Goal: Find specific page/section: Find specific page/section

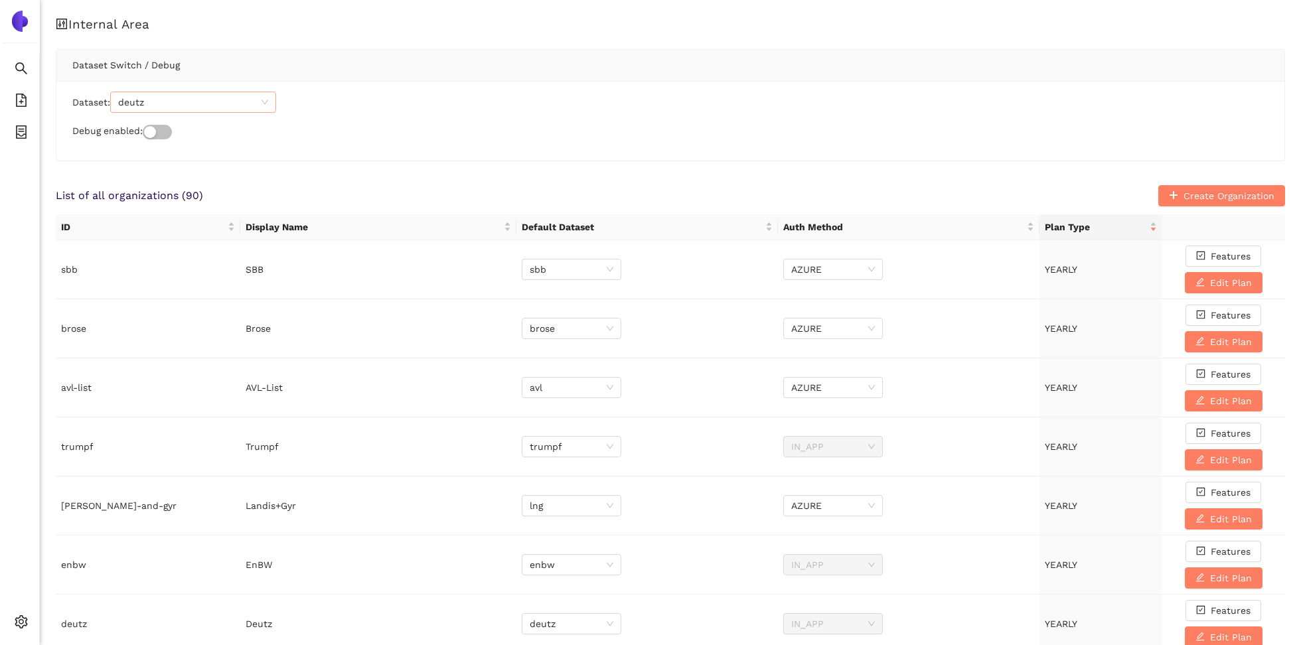
click at [161, 98] on span "deutz" at bounding box center [193, 102] width 150 height 20
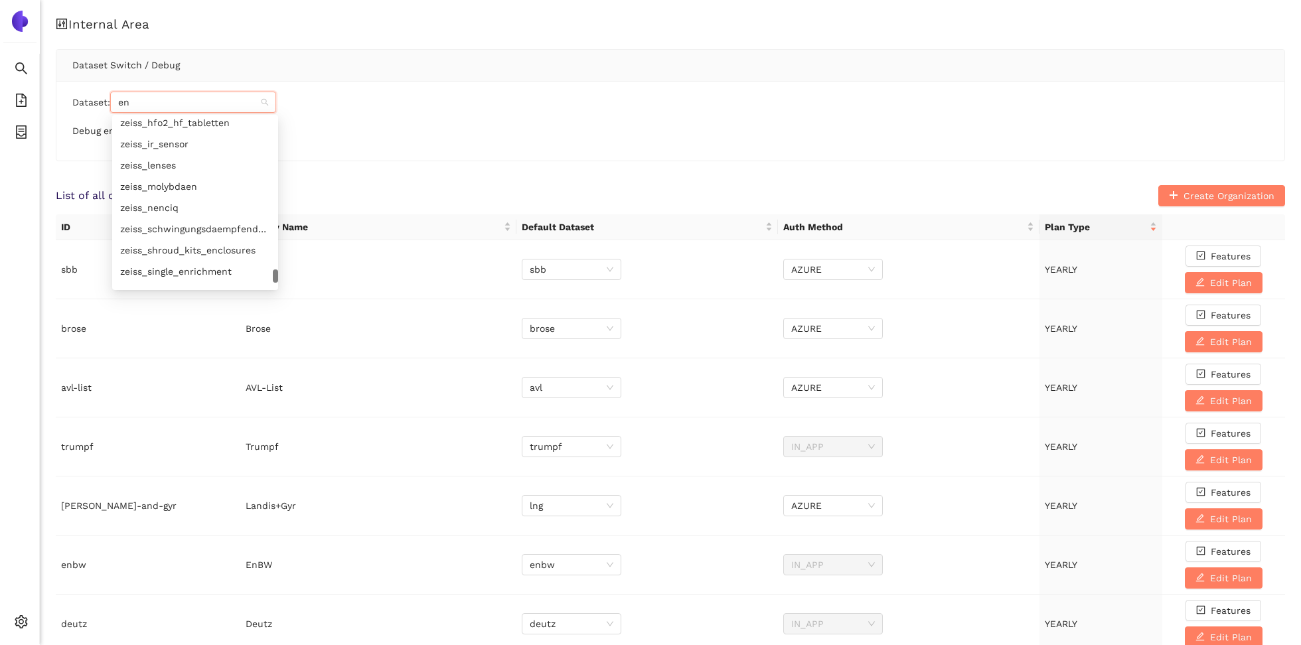
type input "enb"
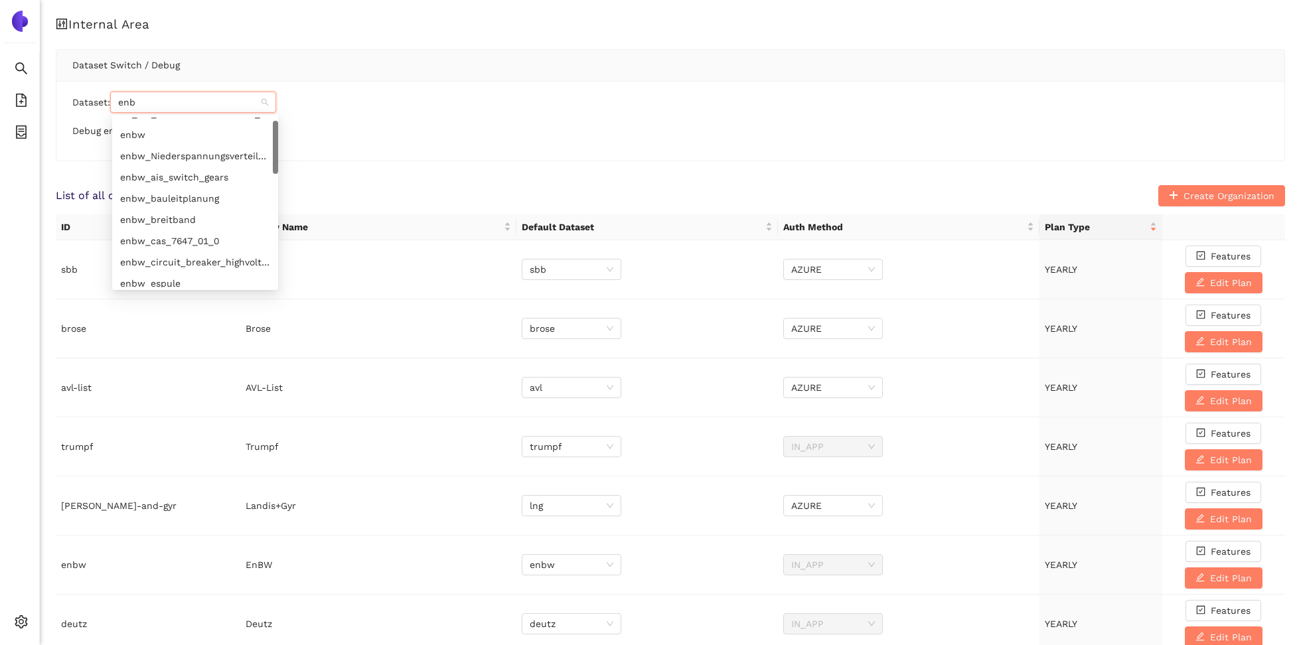
scroll to position [15, 0]
click at [172, 139] on div "enbw" at bounding box center [195, 134] width 150 height 15
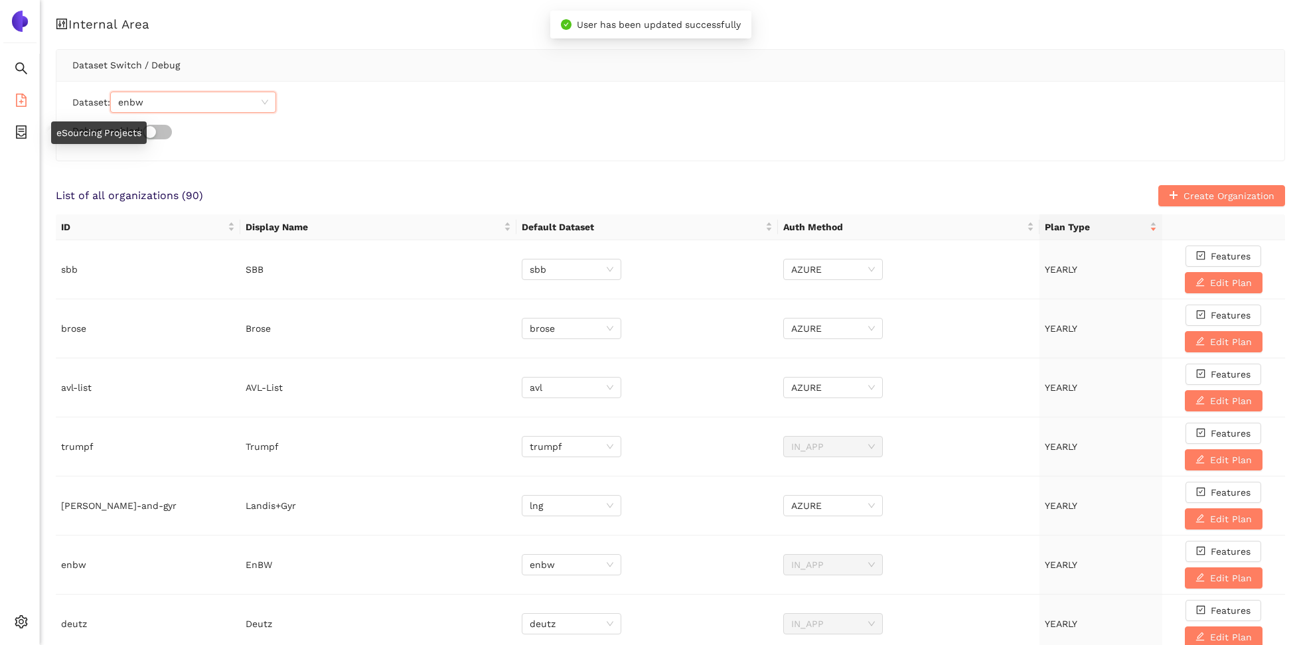
click at [20, 103] on icon "file-add" at bounding box center [21, 100] width 13 height 13
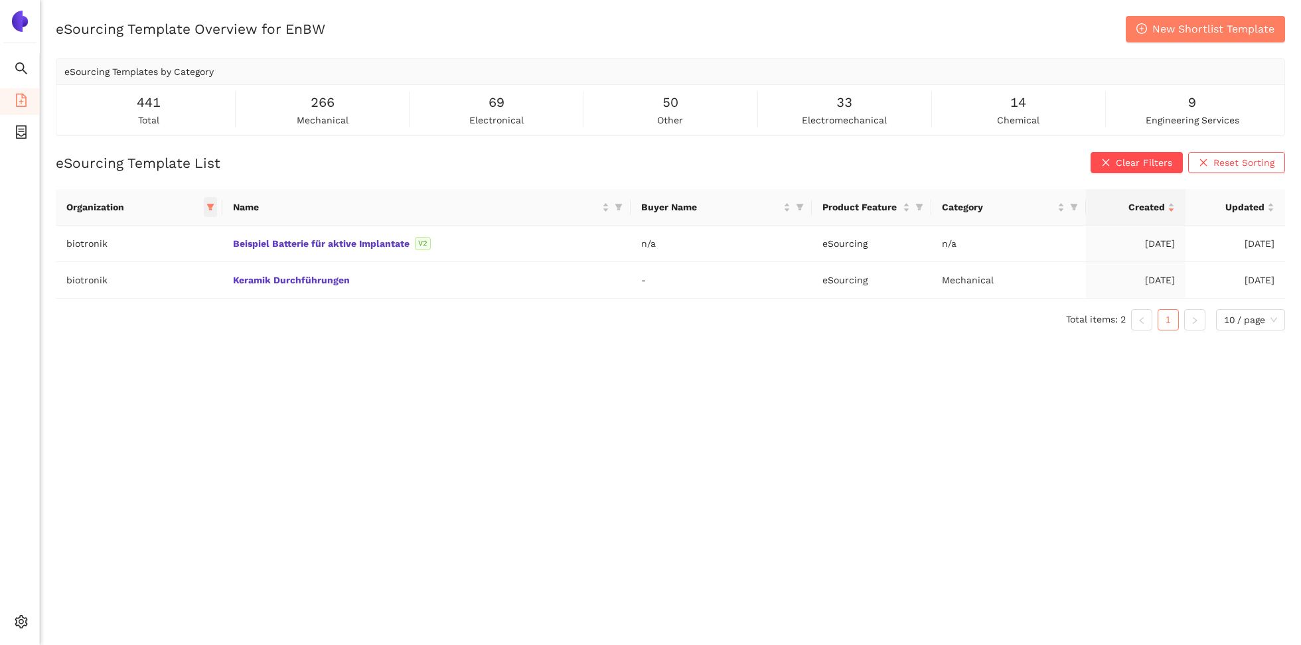
click at [205, 207] on span at bounding box center [210, 207] width 13 height 20
click at [143, 262] on span "biotronik" at bounding box center [141, 265] width 135 height 15
checkbox input "false"
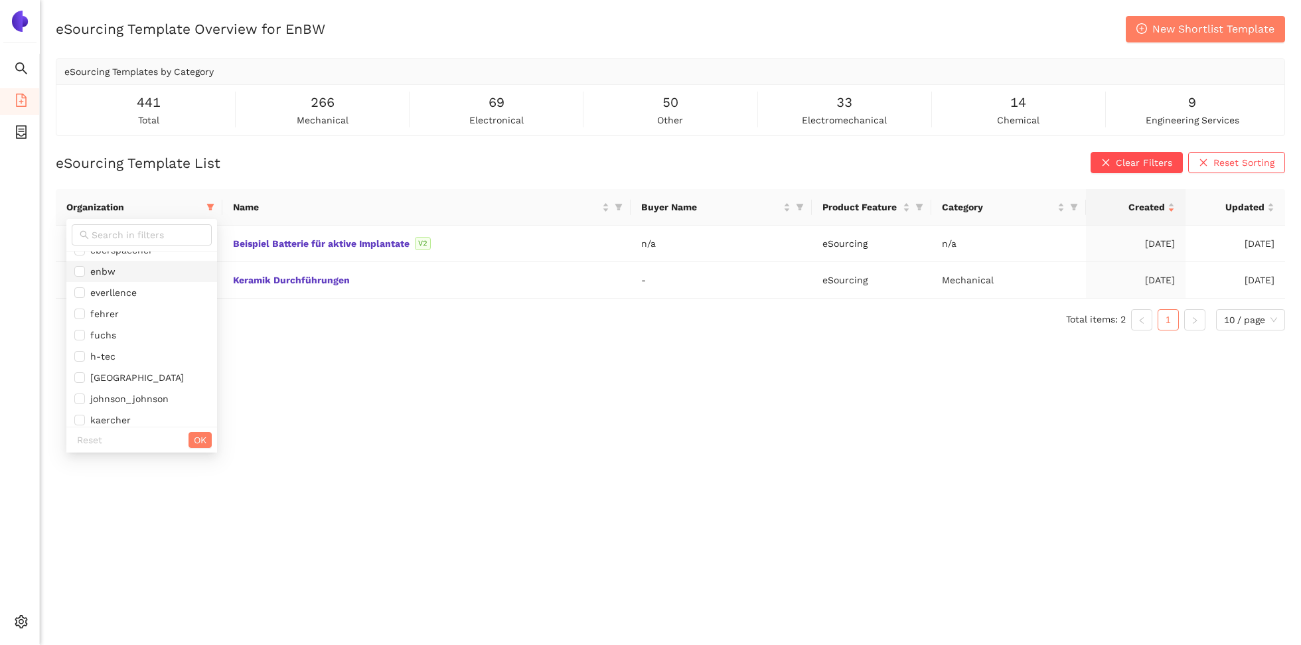
click at [134, 267] on span "enbw" at bounding box center [141, 271] width 135 height 15
checkbox input "true"
click at [196, 440] on span "OK" at bounding box center [200, 440] width 13 height 15
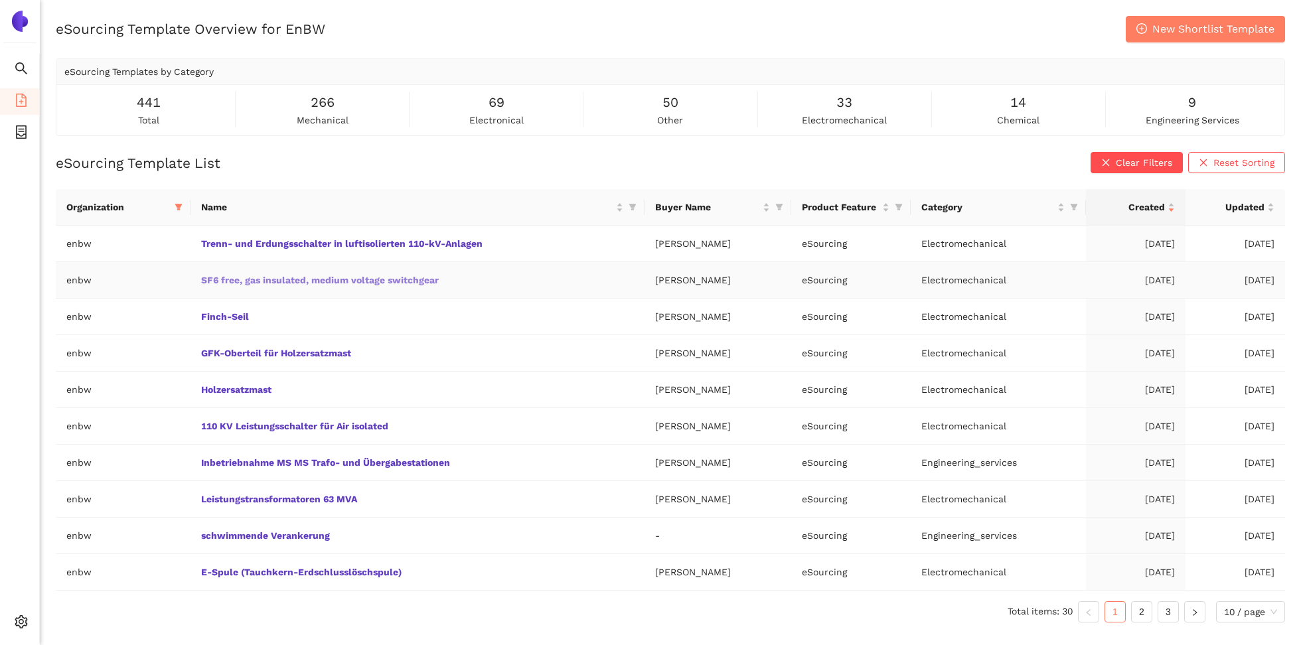
click at [0, 0] on link "SF6 free, gas insulated, medium voltage switchgear" at bounding box center [0, 0] width 0 height 0
click at [0, 0] on link "Trenn- und Erdungsschalter in luftisolierten 110-kV-Anlagen" at bounding box center [0, 0] width 0 height 0
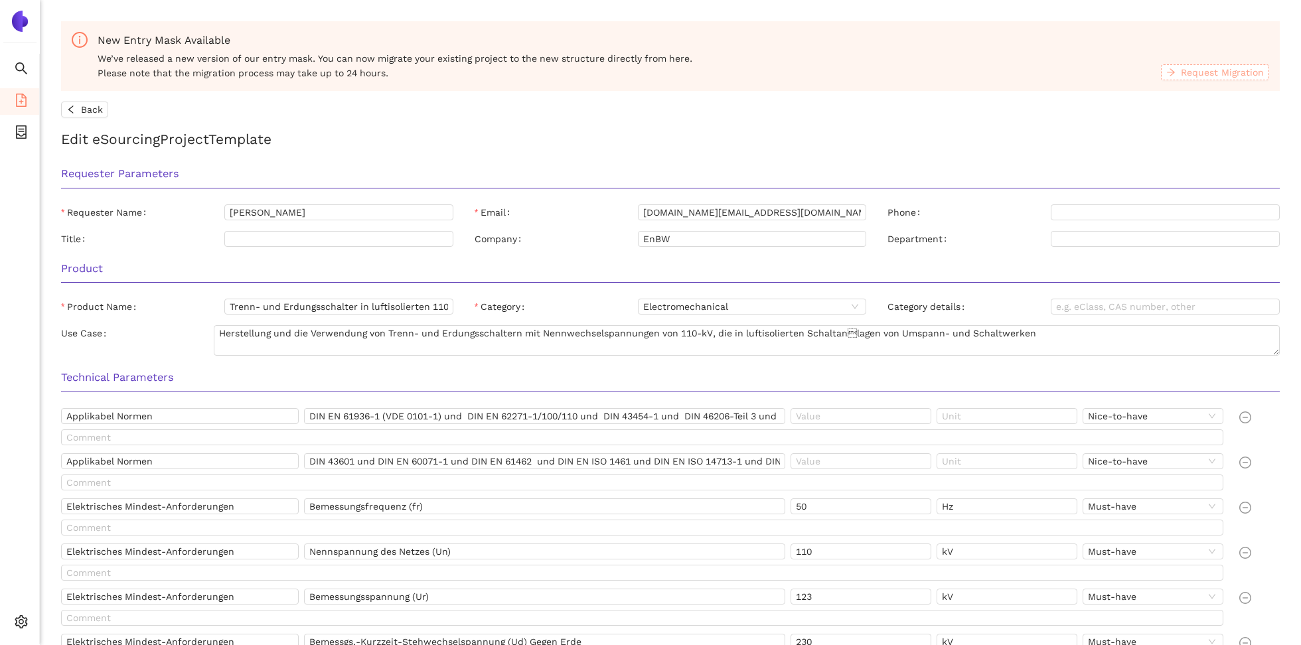
click at [1198, 72] on span "Request Migration" at bounding box center [1222, 72] width 83 height 15
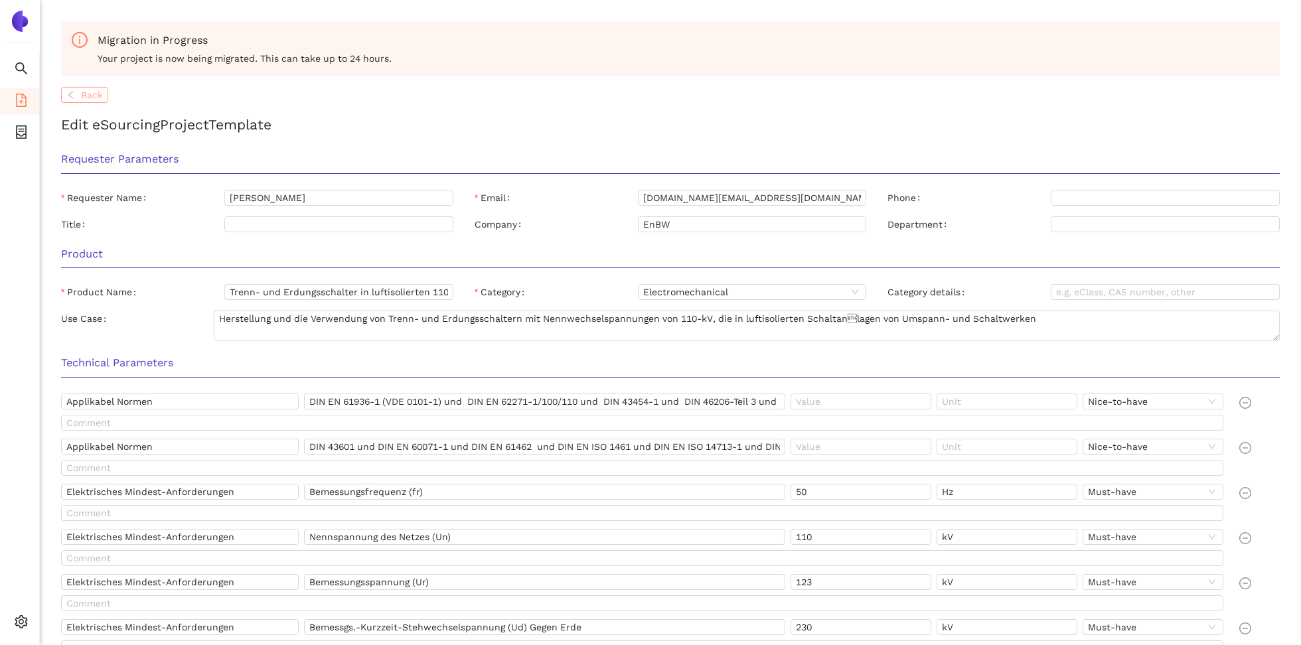
click at [94, 92] on span "Back" at bounding box center [92, 95] width 22 height 15
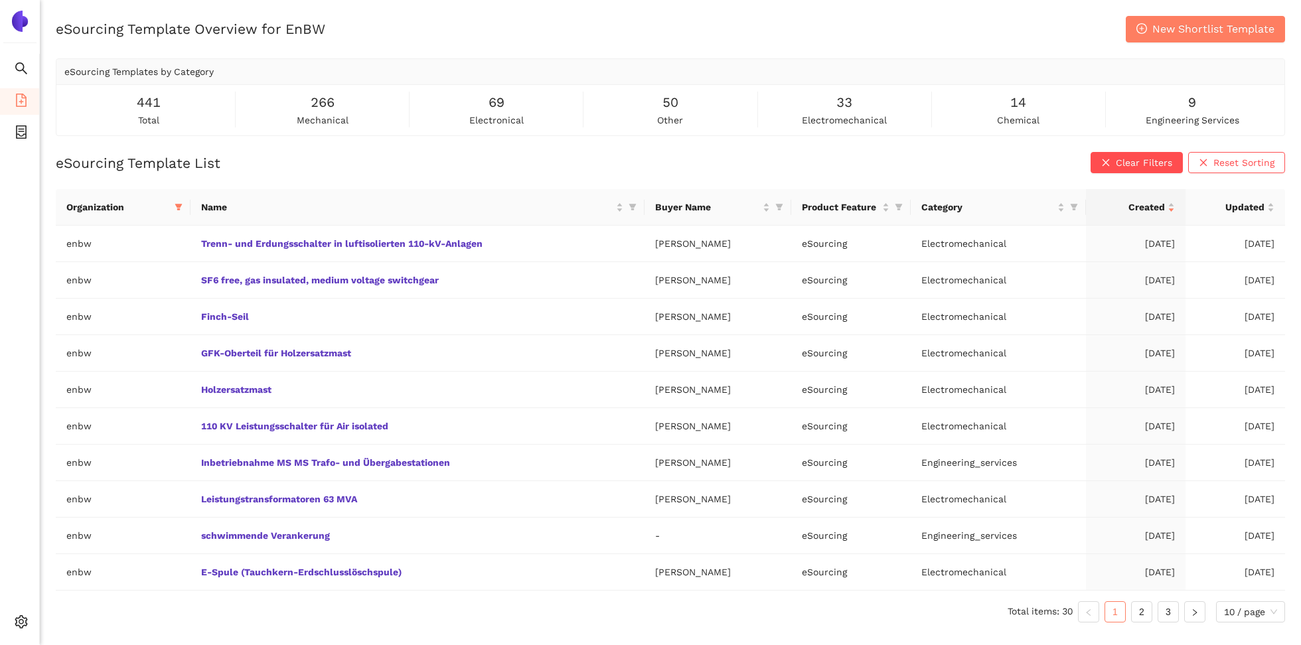
click at [807, 145] on div "eSourcing Template Overview for EnBW New Shortlist Template eSourcing Templates…" at bounding box center [670, 338] width 1261 height 645
click at [23, 624] on icon at bounding box center [26, 624] width 7 height 0
click at [67, 621] on span "Logout" at bounding box center [81, 622] width 31 height 11
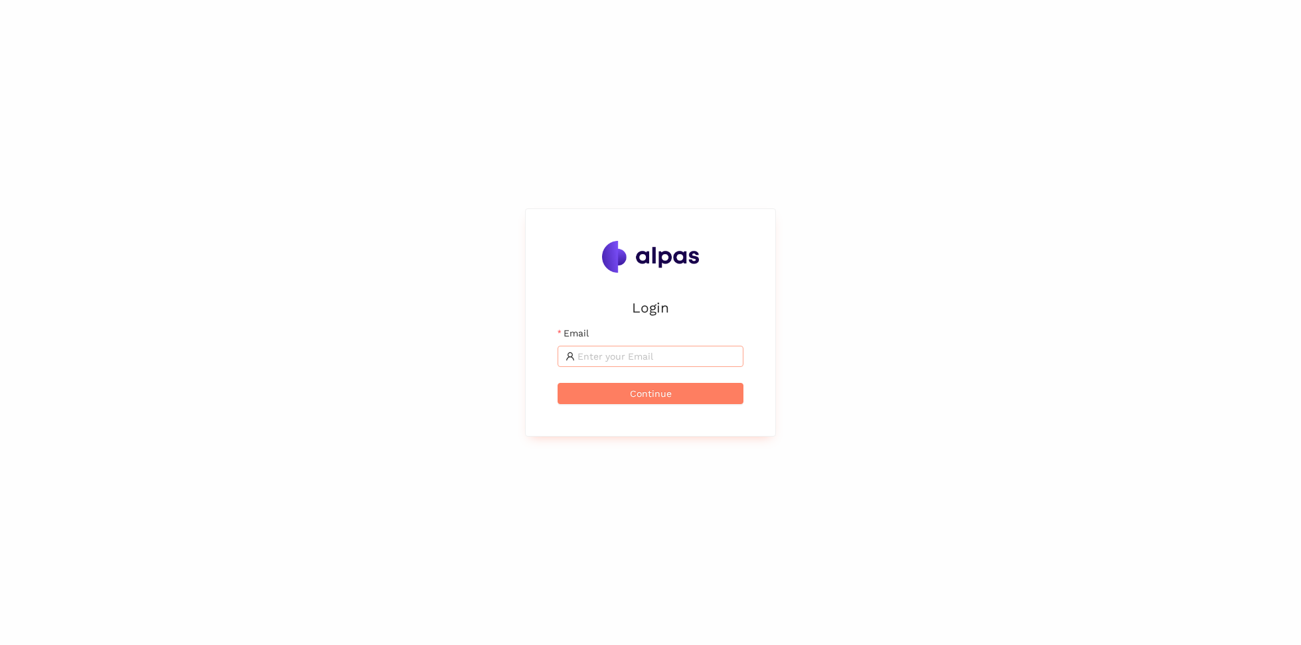
click at [653, 359] on input "Email" at bounding box center [657, 356] width 158 height 15
type input "[PERSON_NAME][EMAIL_ADDRESS]"
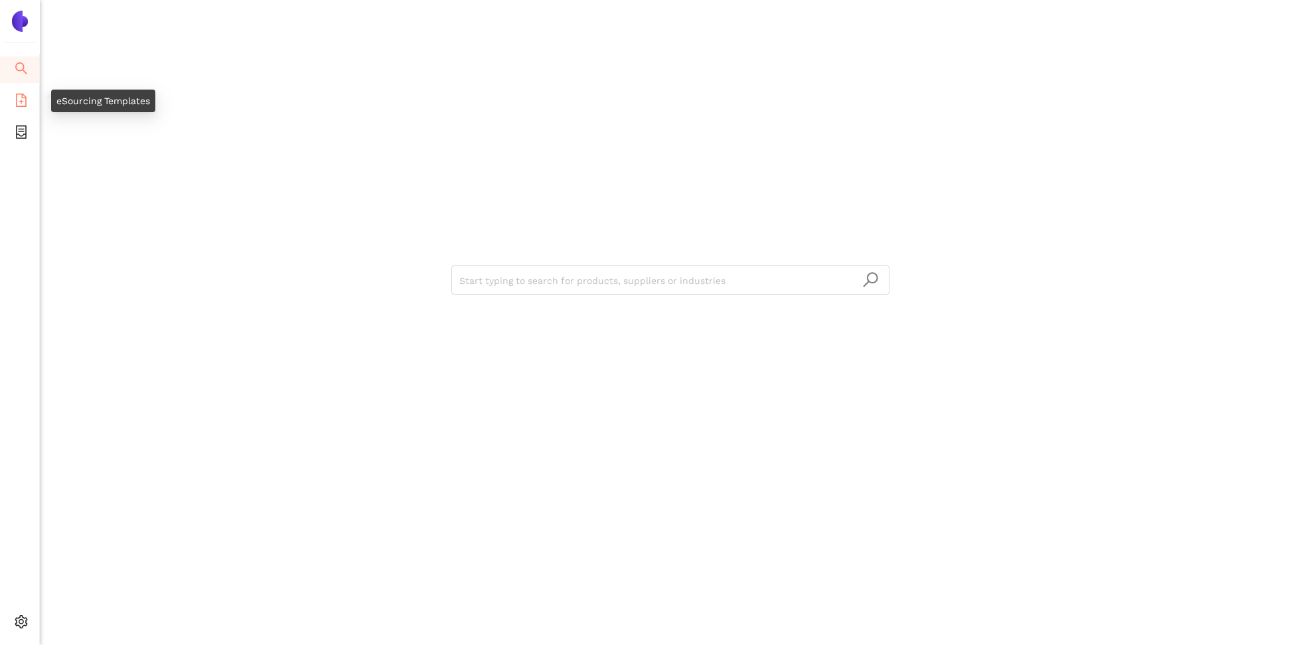
click at [22, 106] on span "file-add" at bounding box center [21, 102] width 13 height 27
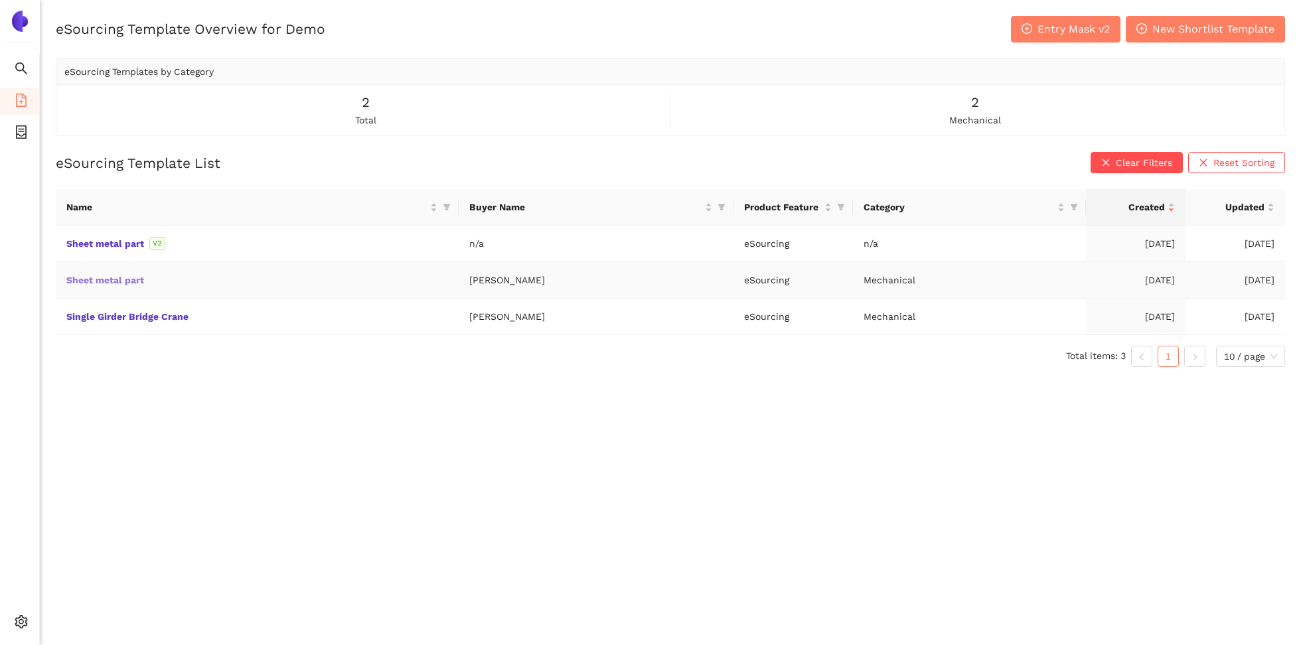
click at [0, 0] on link "Sheet metal part" at bounding box center [0, 0] width 0 height 0
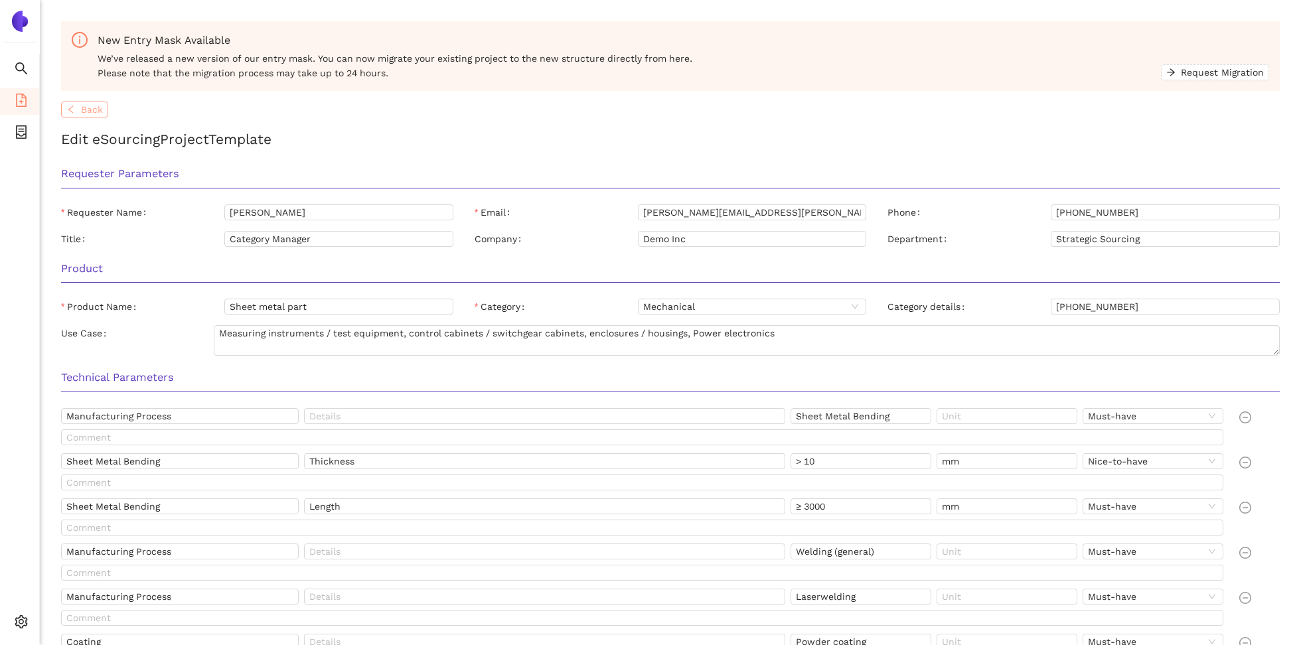
click at [82, 106] on span "Back" at bounding box center [92, 109] width 22 height 15
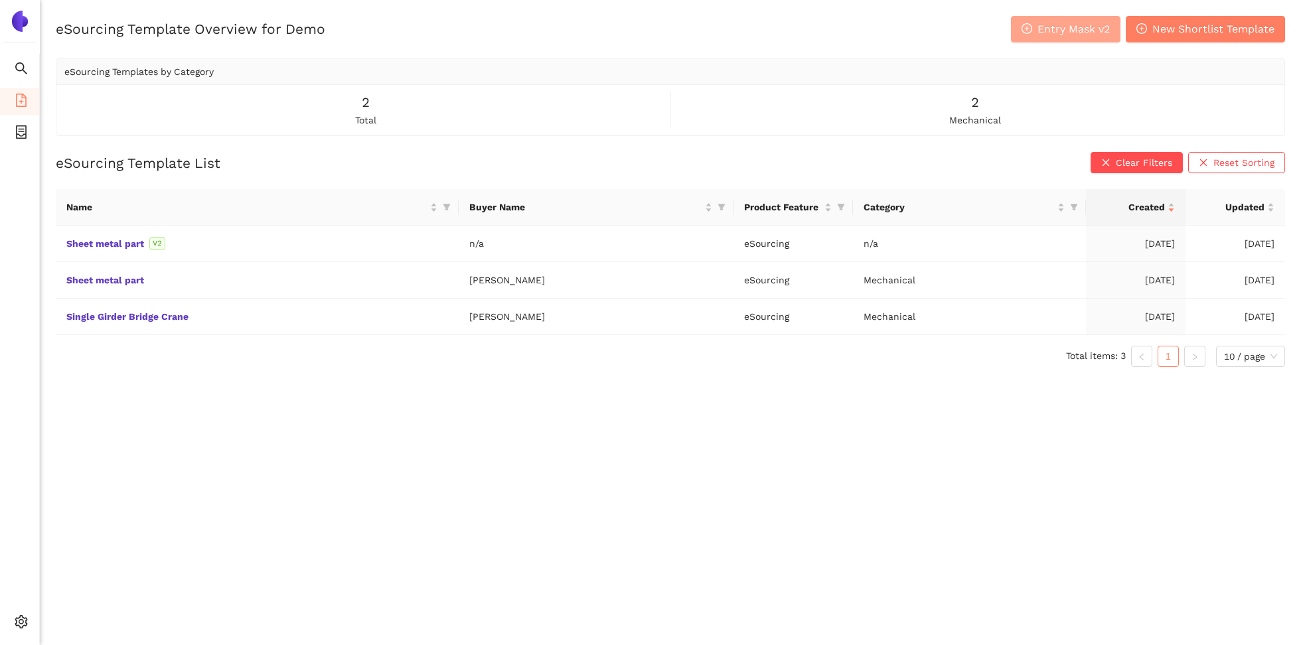
click at [1080, 28] on span "Entry Mask v2" at bounding box center [1074, 29] width 72 height 17
